Goal: Task Accomplishment & Management: Use online tool/utility

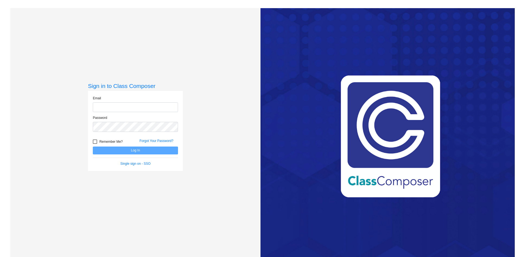
click at [137, 107] on input "email" at bounding box center [135, 107] width 85 height 10
click at [137, 106] on input "email" at bounding box center [135, 107] width 85 height 10
type input "[PERSON_NAME][EMAIL_ADDRESS][PERSON_NAME][DOMAIN_NAME]"
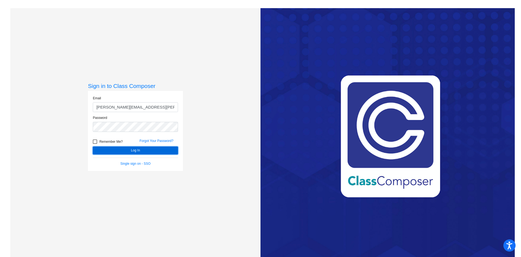
click at [164, 153] on button "Log In" at bounding box center [135, 151] width 85 height 8
click at [126, 152] on button "Log In" at bounding box center [135, 151] width 85 height 8
click at [135, 153] on button "Log In" at bounding box center [135, 151] width 85 height 8
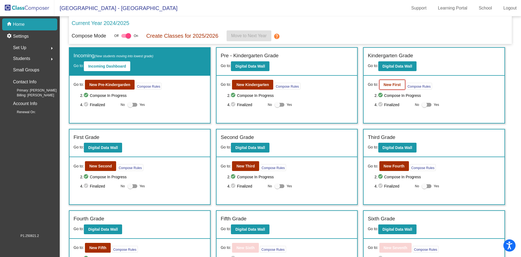
click at [398, 86] on b "New First" at bounding box center [392, 85] width 17 height 4
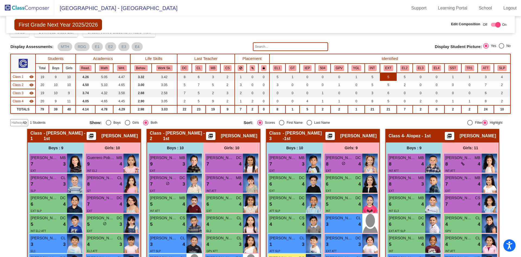
scroll to position [46, 0]
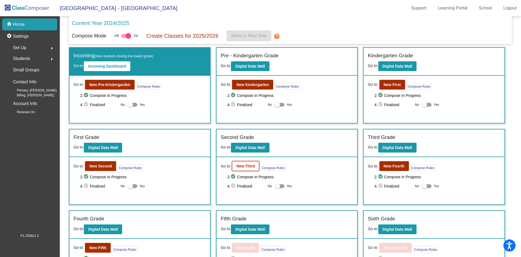
click at [250, 167] on b "New Third" at bounding box center [246, 166] width 18 height 4
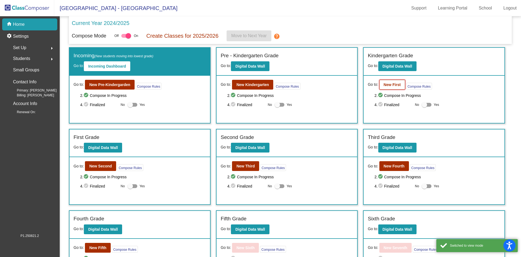
click at [396, 83] on b "New First" at bounding box center [392, 85] width 17 height 4
click at [27, 58] on span "Students" at bounding box center [21, 59] width 17 height 8
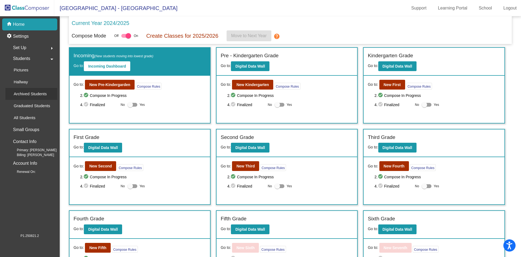
click at [30, 92] on p "Archived Students" at bounding box center [30, 94] width 33 height 7
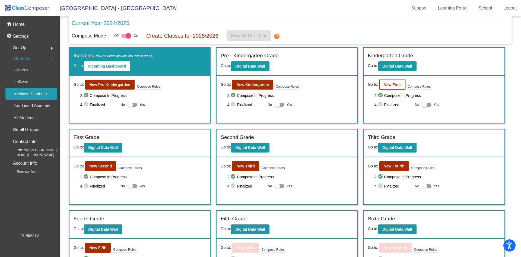
click at [384, 84] on button "New First" at bounding box center [393, 85] width 26 height 10
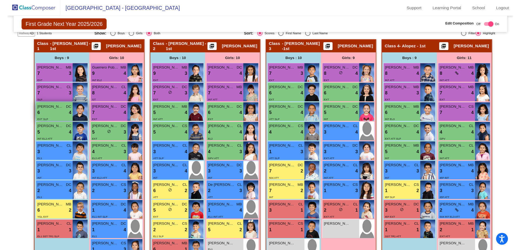
scroll to position [80, 0]
